Goal: Book appointment/travel/reservation

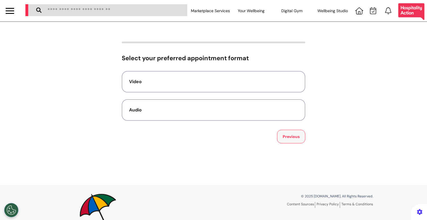
click at [287, 135] on button "Previous" at bounding box center [291, 137] width 28 height 14
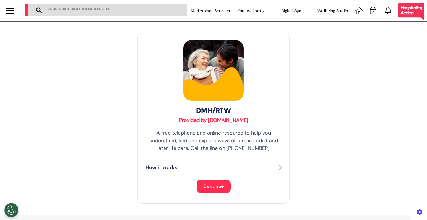
click at [205, 185] on span "Continue" at bounding box center [213, 186] width 21 height 6
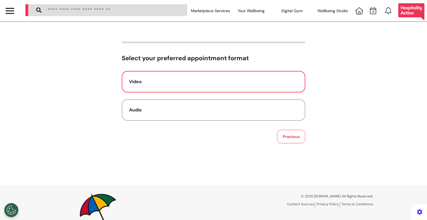
click at [215, 89] on button "Video" at bounding box center [213, 81] width 183 height 21
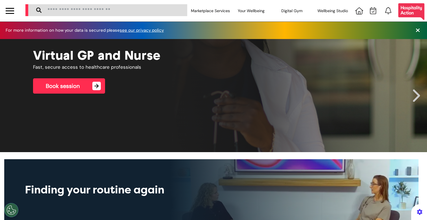
scroll to position [0, 213]
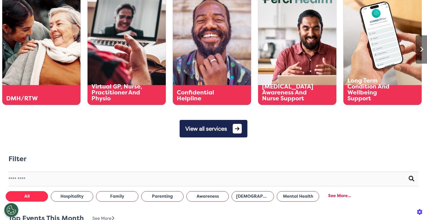
click at [201, 128] on button "View all services" at bounding box center [214, 129] width 68 height 18
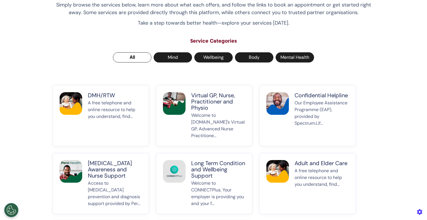
click at [194, 119] on p "Welcome to Spectrum.Life’s Virtual GP, Advanced Nurse Practitione..." at bounding box center [218, 125] width 54 height 27
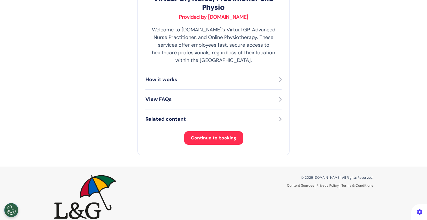
click at [202, 135] on button "Continue to booking" at bounding box center [213, 138] width 59 height 14
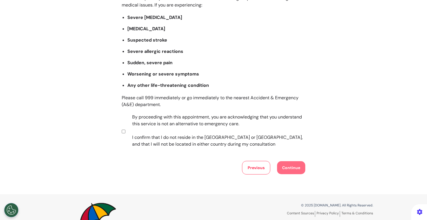
scroll to position [112, 0]
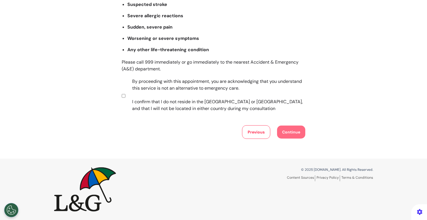
click at [223, 106] on label "By proceeding with this appointment, you are acknowledging that you understand …" at bounding box center [214, 95] width 177 height 34
click at [285, 134] on button "Continue" at bounding box center [291, 131] width 28 height 13
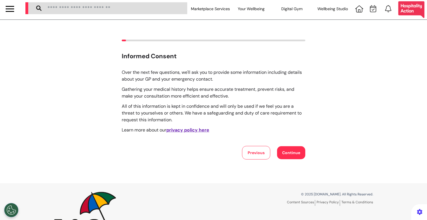
scroll to position [0, 0]
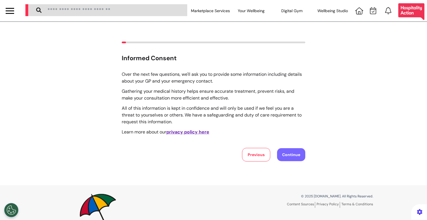
click at [287, 153] on button "Continue" at bounding box center [291, 154] width 28 height 13
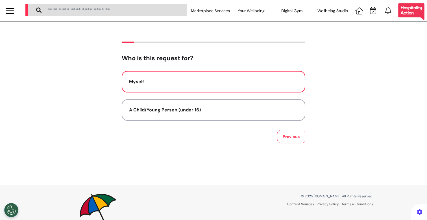
click at [203, 88] on button "Myself" at bounding box center [213, 81] width 183 height 21
select select "*****"
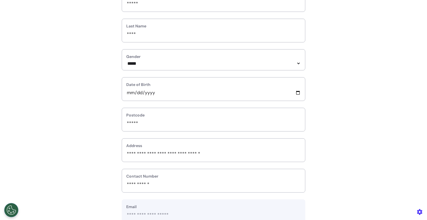
scroll to position [110, 0]
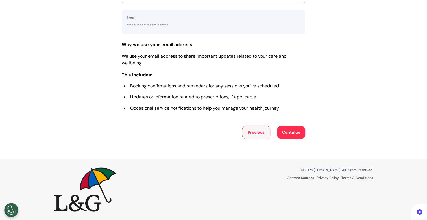
click at [245, 128] on button "Previous" at bounding box center [256, 132] width 28 height 14
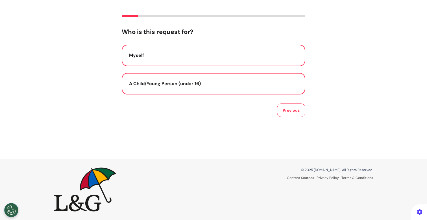
click at [220, 89] on button "A Child/Young Person (under 16)" at bounding box center [213, 83] width 183 height 21
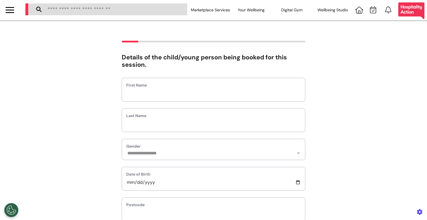
scroll to position [0, 0]
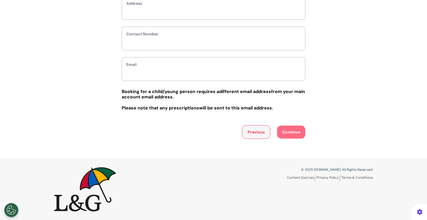
click at [251, 131] on button "Previous" at bounding box center [256, 132] width 28 height 14
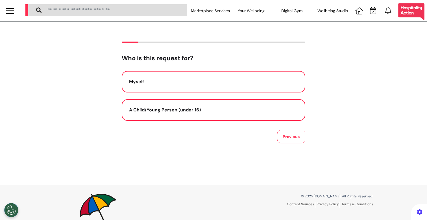
click at [161, 92] on button "Myself" at bounding box center [213, 81] width 183 height 21
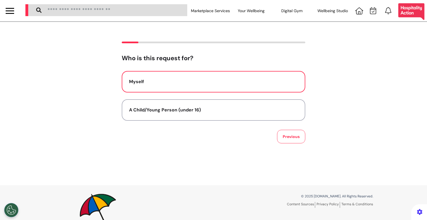
select select "*****"
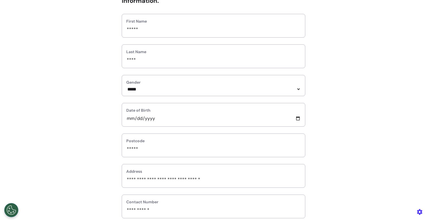
scroll to position [65, 0]
